Goal: Navigation & Orientation: Find specific page/section

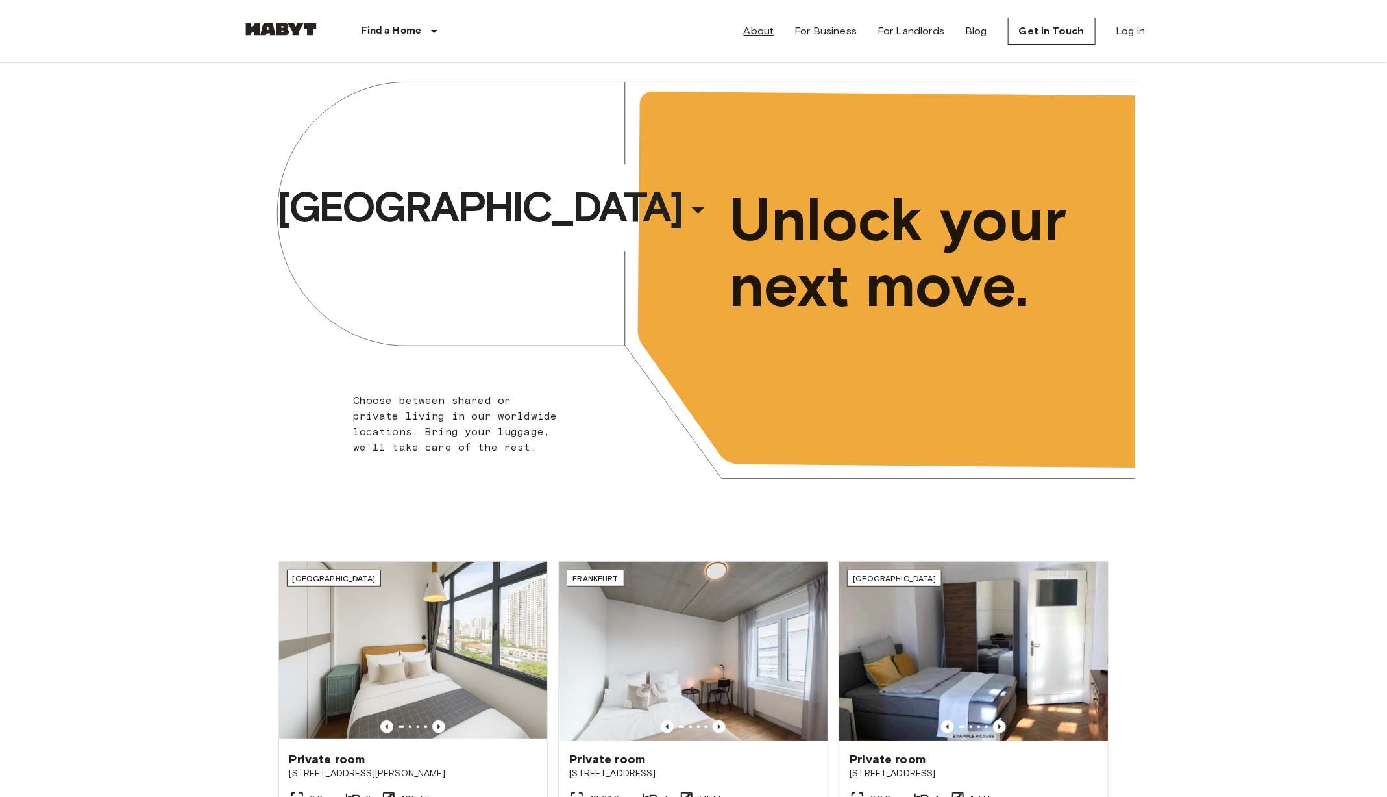
click at [768, 28] on link "About" at bounding box center [759, 31] width 31 height 16
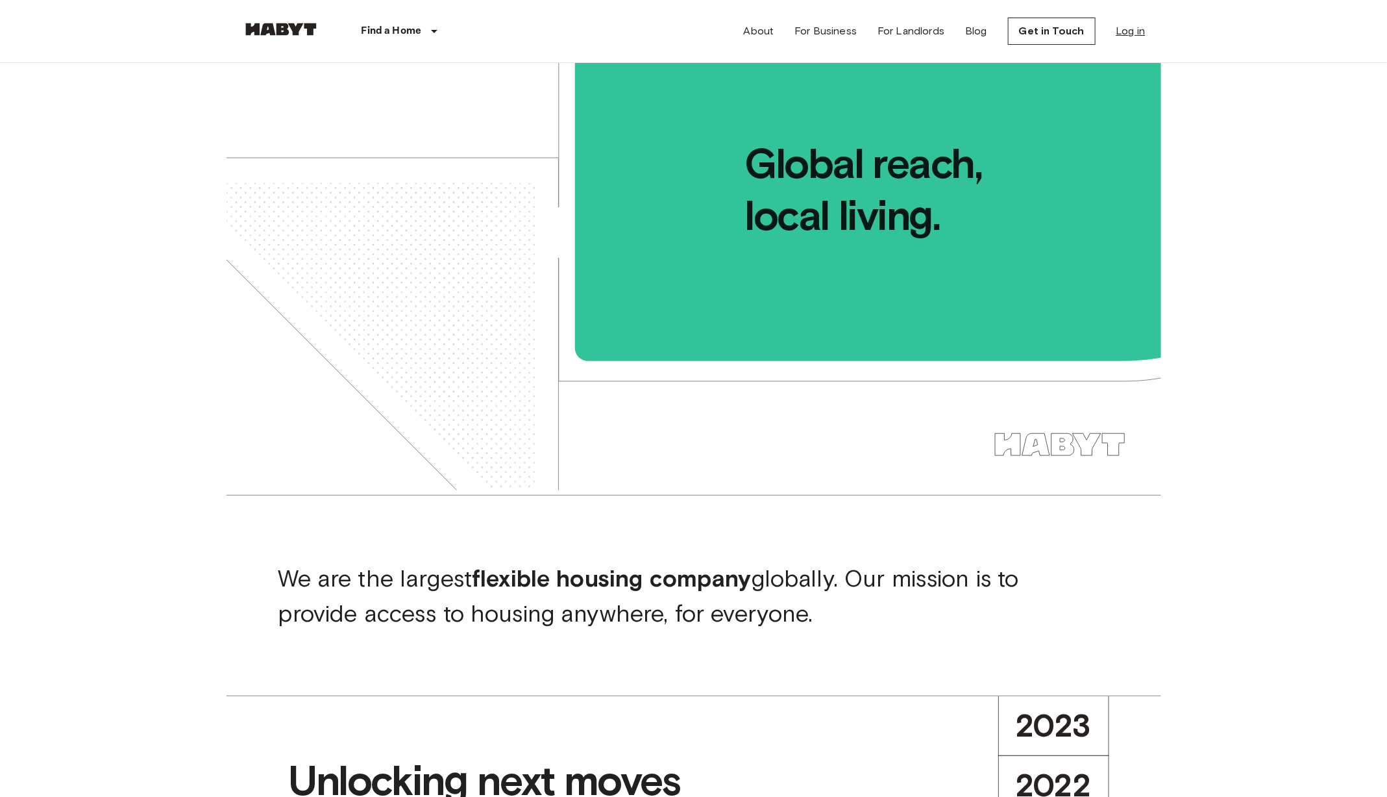
click at [1137, 32] on link "Log in" at bounding box center [1131, 31] width 29 height 16
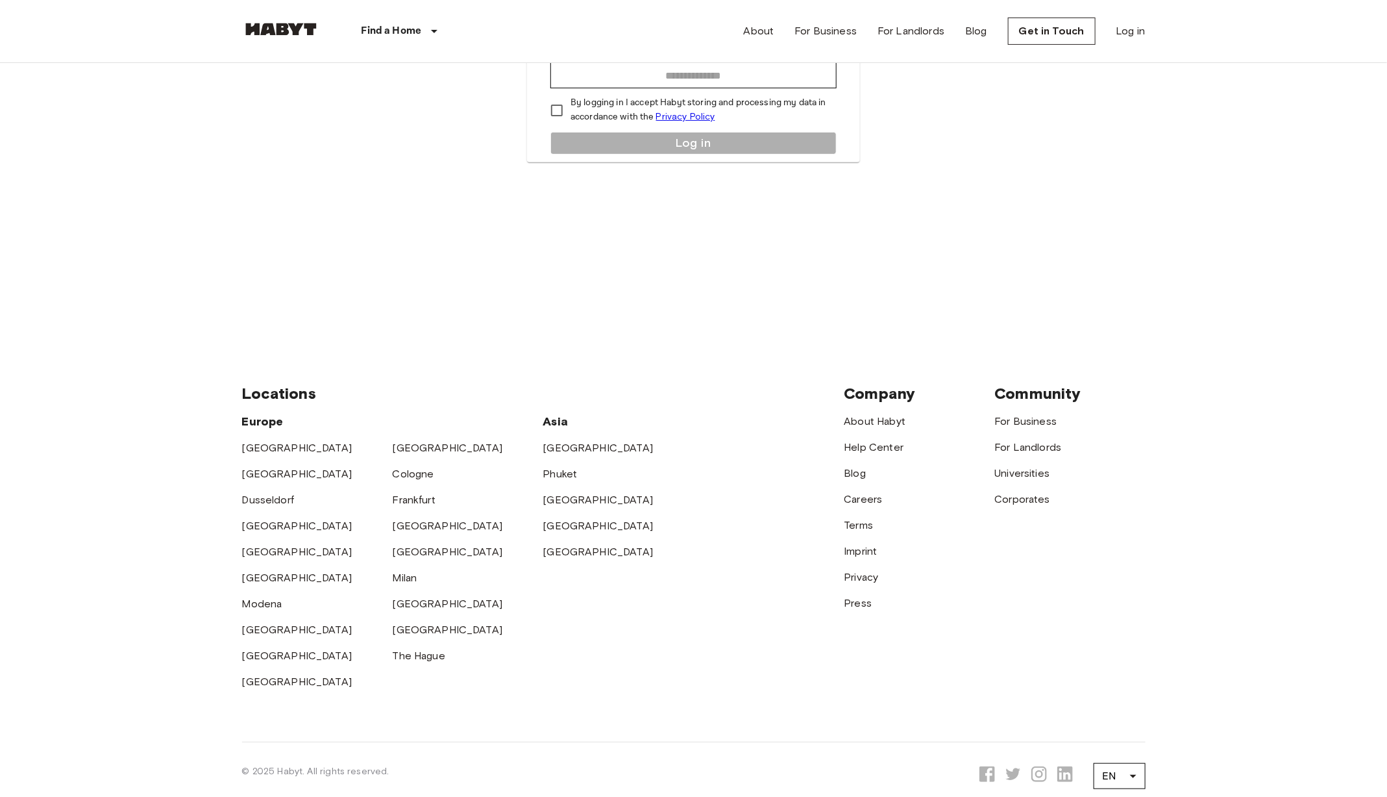
scroll to position [211, 0]
click at [865, 441] on link "Help Center" at bounding box center [875, 445] width 60 height 12
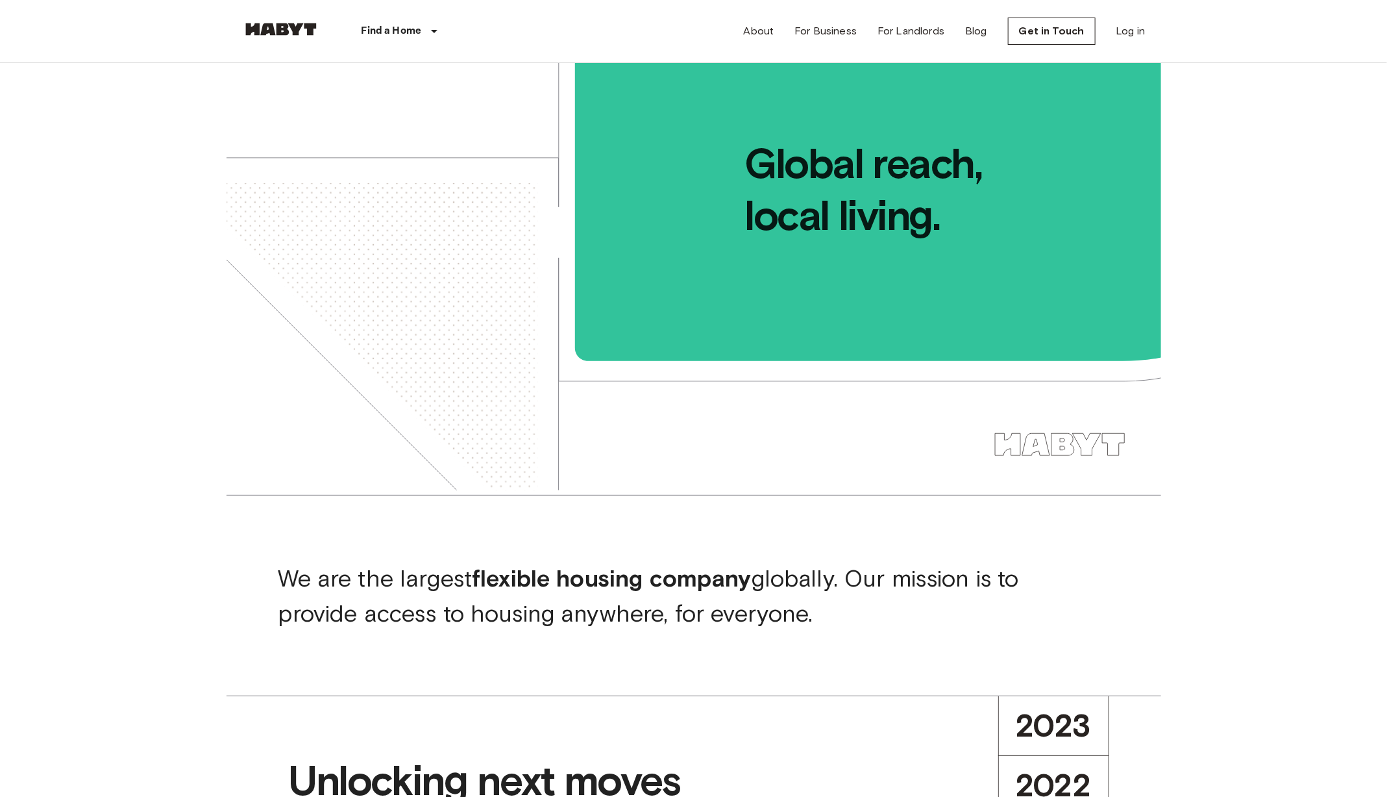
scroll to position [211, 0]
